Goal: Task Accomplishment & Management: Use online tool/utility

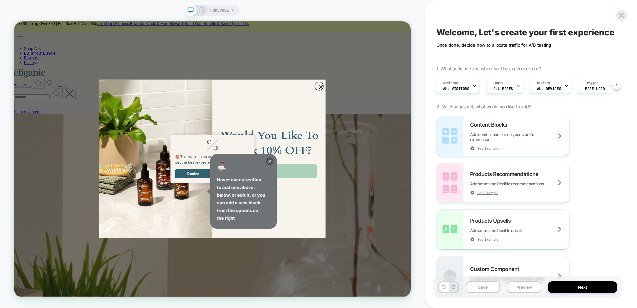
scroll to position [0, 2]
click at [620, 17] on icon at bounding box center [621, 15] width 5 height 5
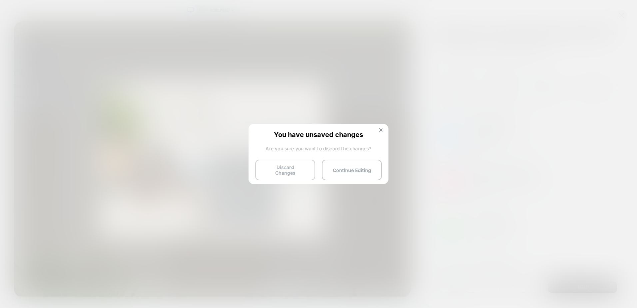
click at [300, 174] on button "Discard Changes" at bounding box center [285, 170] width 60 height 21
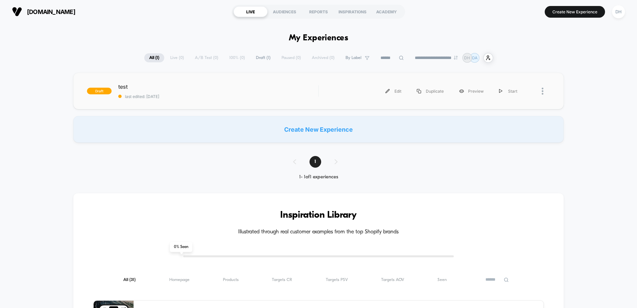
click at [546, 89] on div at bounding box center [546, 91] width 8 height 15
click at [185, 90] on span "test Click to edit experience details" at bounding box center [218, 86] width 200 height 7
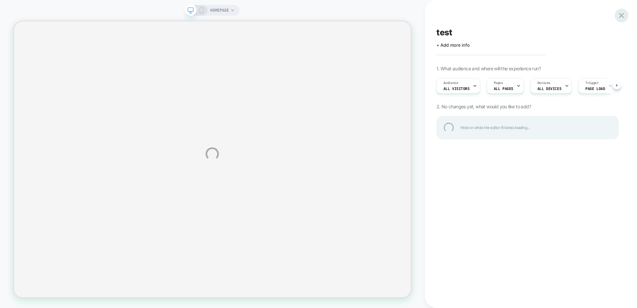
click at [625, 15] on div at bounding box center [622, 16] width 14 height 14
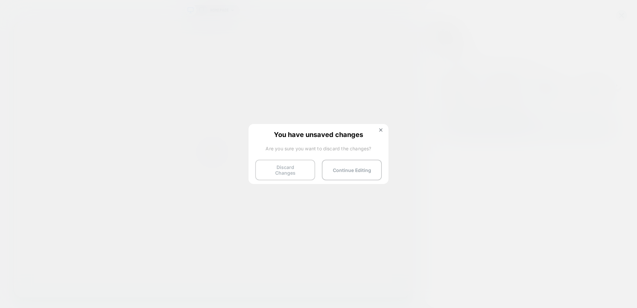
drag, startPoint x: 290, startPoint y: 170, endPoint x: 294, endPoint y: 169, distance: 4.1
click at [290, 170] on button "Discard Changes" at bounding box center [285, 170] width 60 height 21
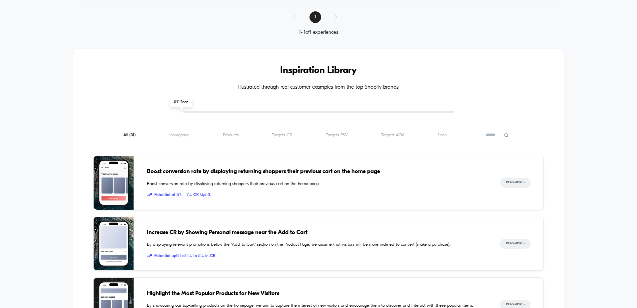
scroll to position [167, 0]
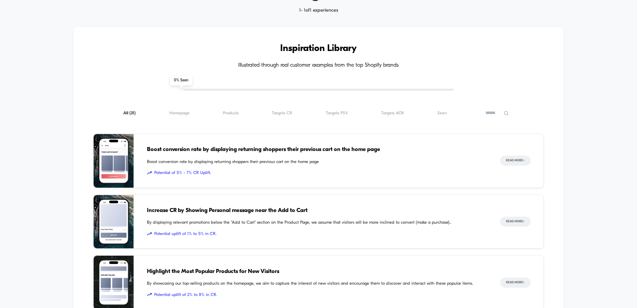
click at [175, 109] on div "All ( 31 ) Homepage ( 31 ) Products ( 31 ) Targets CR ( 31 ) Targets PSV ( 31 )…" at bounding box center [318, 113] width 451 height 8
click at [176, 112] on span "Homepage ( 31 )" at bounding box center [179, 113] width 20 height 5
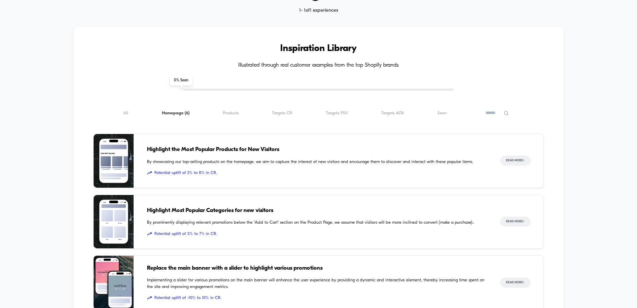
scroll to position [0, 0]
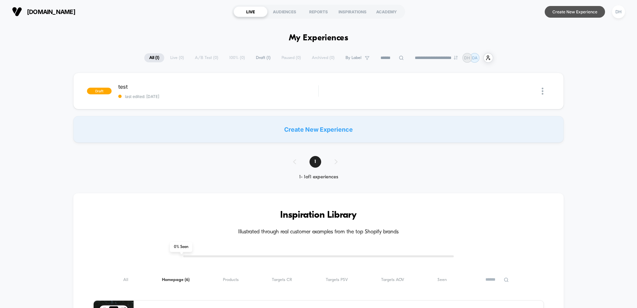
click at [566, 13] on button "Create New Experience" at bounding box center [575, 12] width 60 height 12
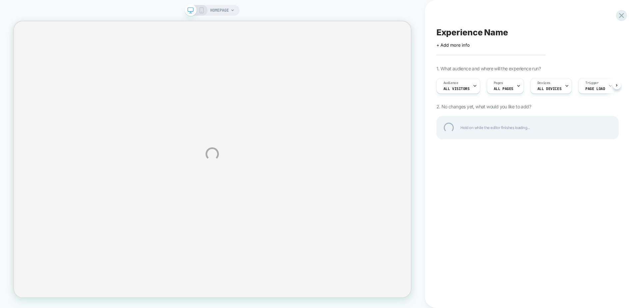
click at [507, 86] on div "HOMEPAGE Experience Name Click to edit experience details + Add more info 1. Wh…" at bounding box center [318, 154] width 637 height 308
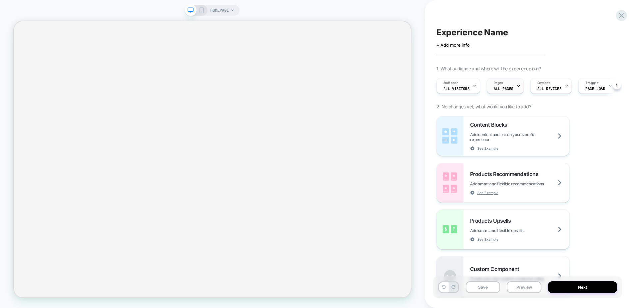
scroll to position [0, 0]
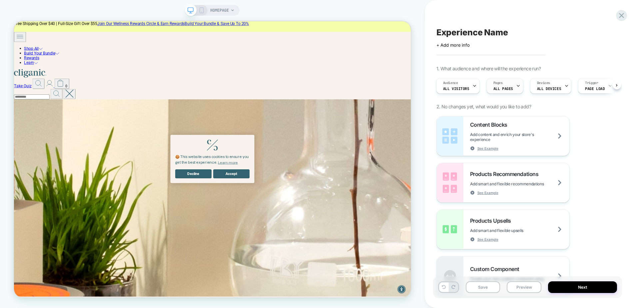
click at [504, 89] on span "ALL PAGES" at bounding box center [504, 88] width 20 height 5
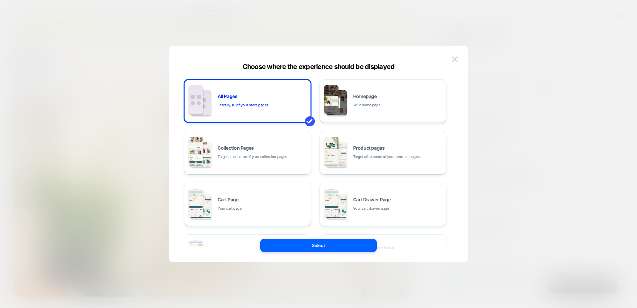
scroll to position [0, 0]
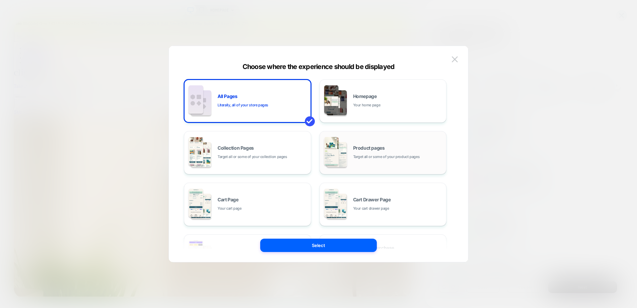
click at [386, 145] on div "Product pages Target all or some of your product pages" at bounding box center [383, 152] width 120 height 37
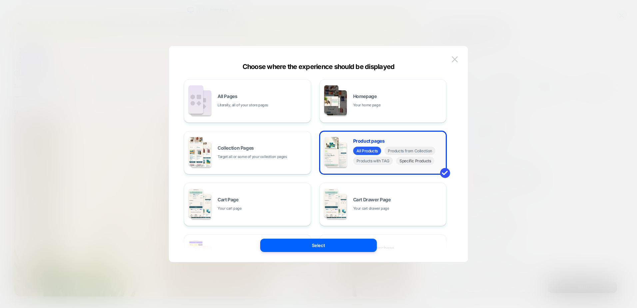
click at [407, 161] on span "Specific Products" at bounding box center [415, 161] width 38 height 8
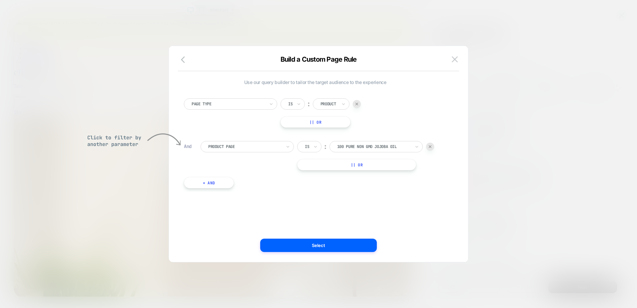
drag, startPoint x: 183, startPoint y: 60, endPoint x: 212, endPoint y: 65, distance: 29.4
click at [183, 60] on icon "button" at bounding box center [185, 60] width 8 height 8
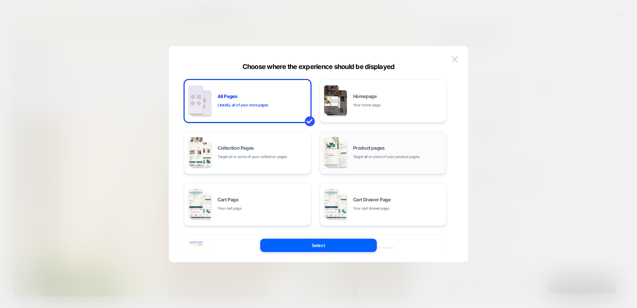
click at [382, 148] on span "Product pages" at bounding box center [369, 148] width 32 height 5
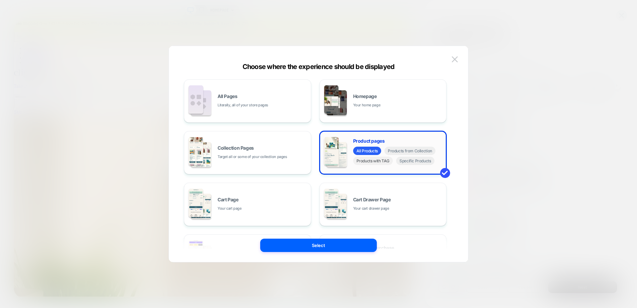
drag, startPoint x: 406, startPoint y: 160, endPoint x: 385, endPoint y: 162, distance: 21.4
click at [385, 162] on div "All Products Products from Collection Products with TAG Specific Products" at bounding box center [398, 157] width 90 height 20
click at [414, 160] on span "Specific Products" at bounding box center [415, 161] width 38 height 8
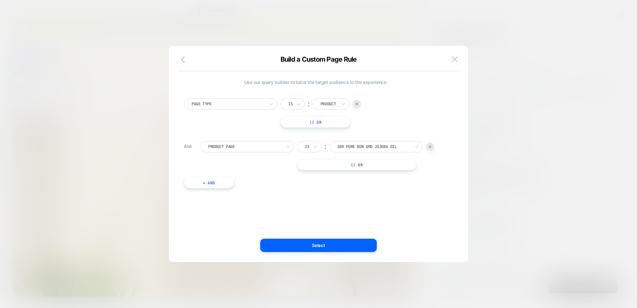
click at [356, 105] on div at bounding box center [357, 104] width 8 height 8
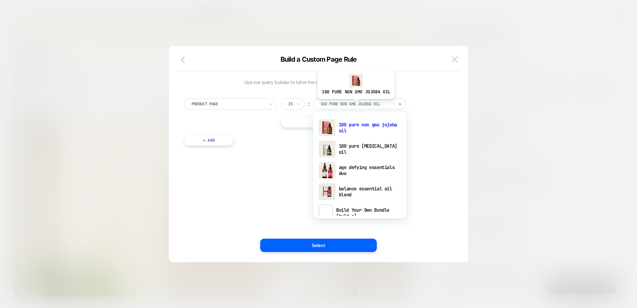
click at [355, 104] on div at bounding box center [357, 104] width 73 height 6
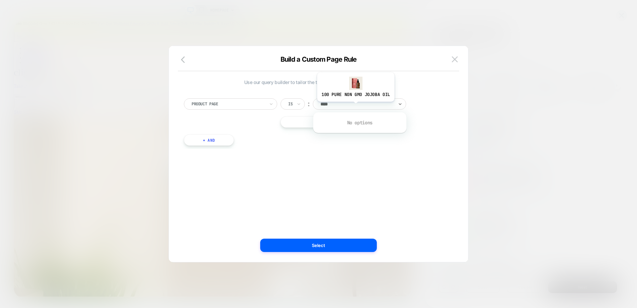
type input "***"
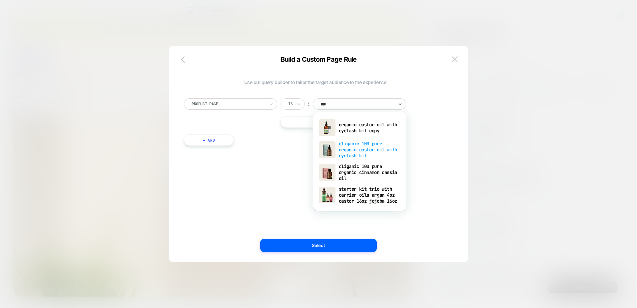
click at [361, 154] on div "cliganic 100 pure organic castor oil with eyelash kit" at bounding box center [360, 149] width 87 height 23
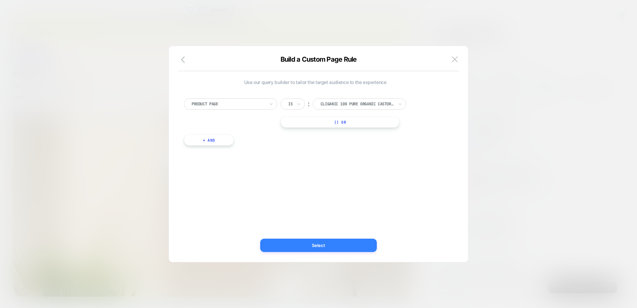
click at [325, 245] on button "Select" at bounding box center [318, 245] width 117 height 13
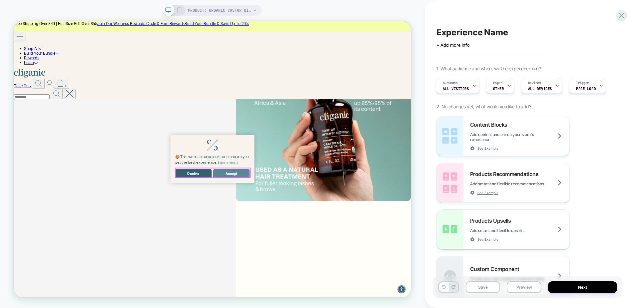
click at [306, 220] on button "Accept" at bounding box center [304, 225] width 49 height 12
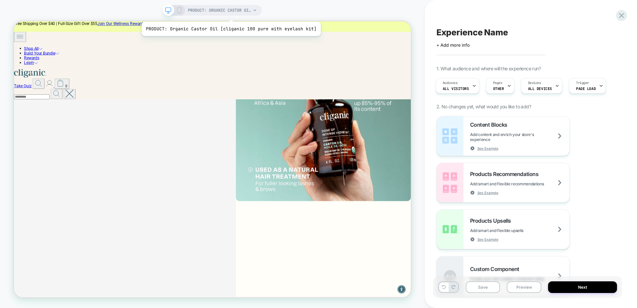
click at [229, 13] on span "PRODUCT: Organic Castor Oil [cliganic 100 pure with eyelash kit]" at bounding box center [219, 10] width 63 height 11
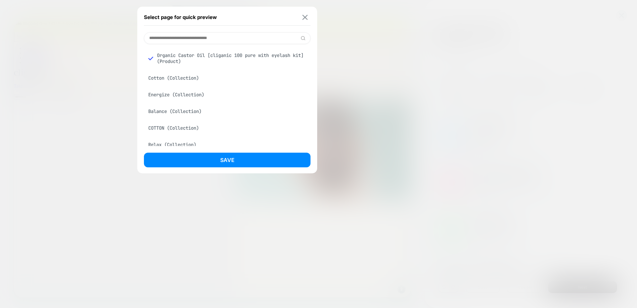
click at [304, 18] on img at bounding box center [305, 17] width 5 height 5
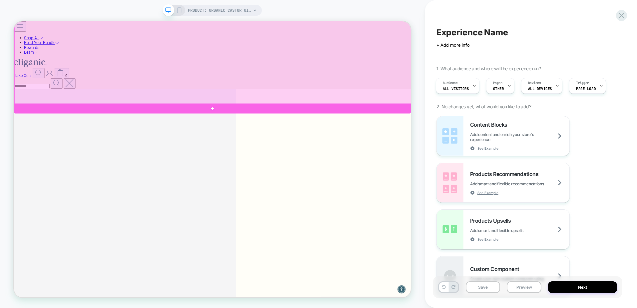
scroll to position [1267, 0]
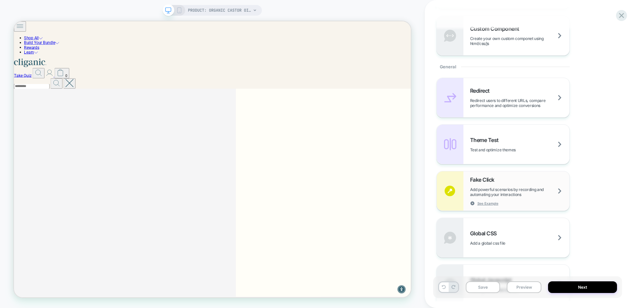
scroll to position [235, 0]
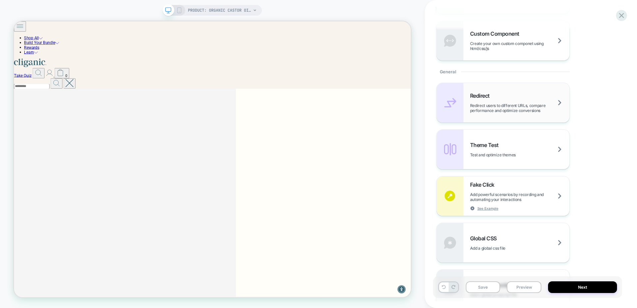
click at [504, 100] on div "Redirect Redirect users to different URLs, compare performance and optimize con…" at bounding box center [519, 102] width 99 height 21
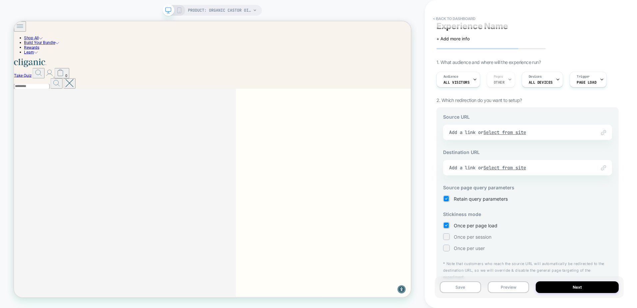
scroll to position [0, 0]
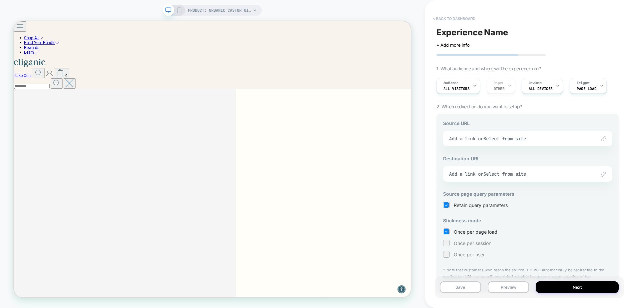
click at [455, 19] on button "< back to dashboard" at bounding box center [454, 18] width 49 height 11
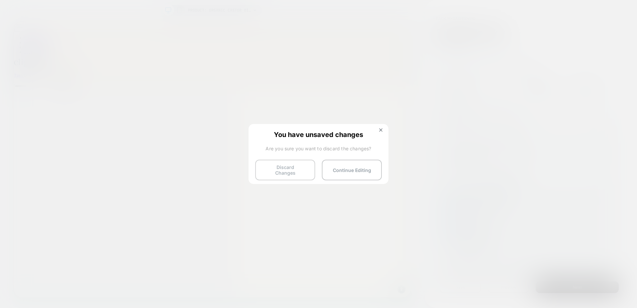
click at [291, 170] on button "Discard Changes" at bounding box center [285, 170] width 60 height 21
